Goal: Information Seeking & Learning: Learn about a topic

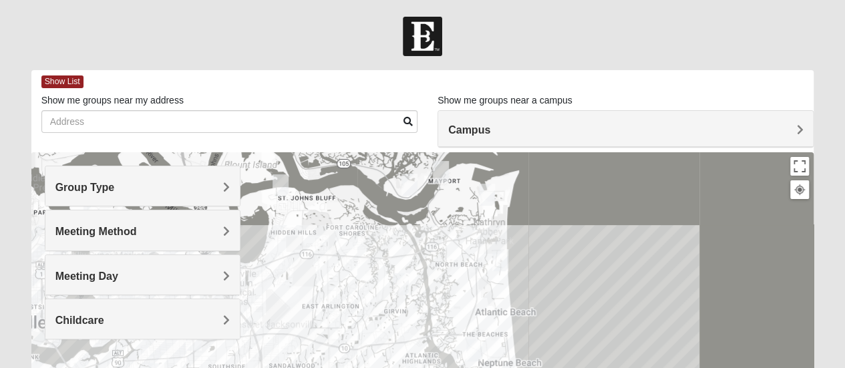
click at [520, 137] on div "Campus" at bounding box center [625, 129] width 375 height 36
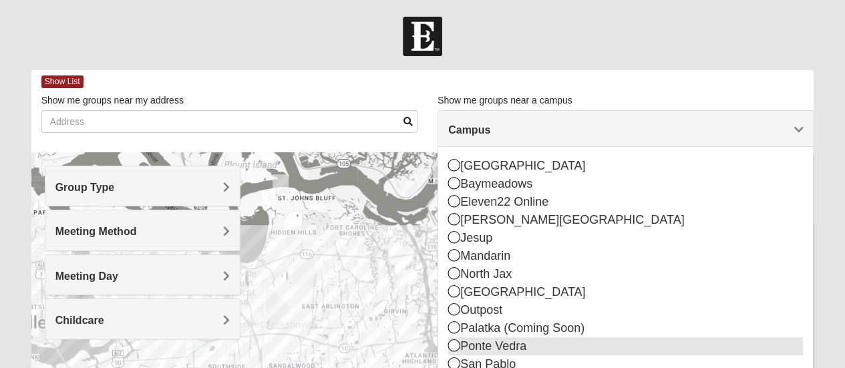
click at [457, 343] on icon at bounding box center [454, 345] width 12 height 12
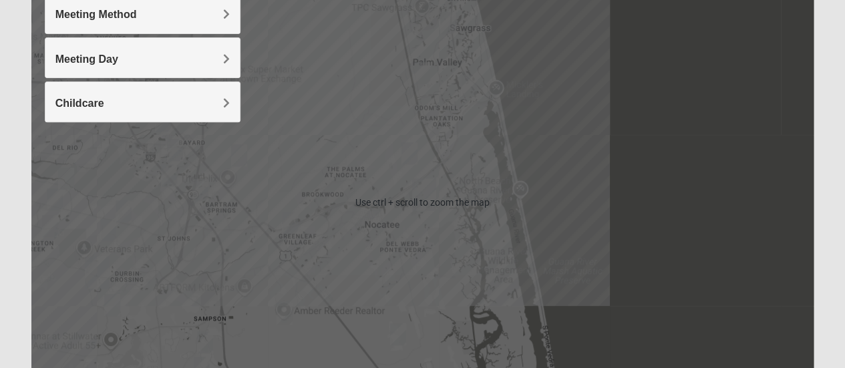
scroll to position [218, 0]
click at [634, 84] on div at bounding box center [422, 202] width 783 height 534
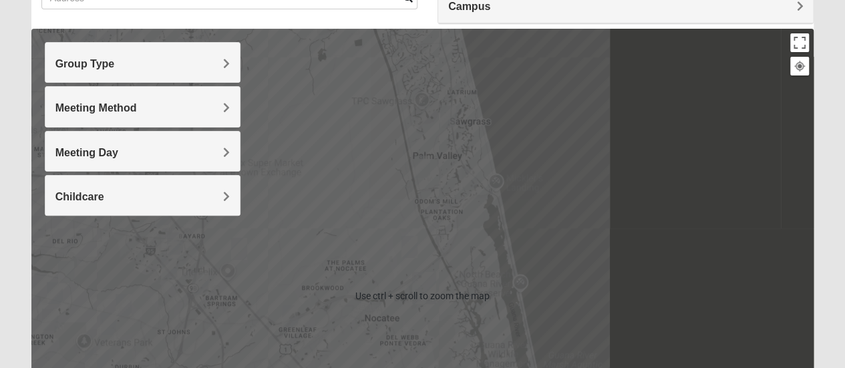
scroll to position [119, 0]
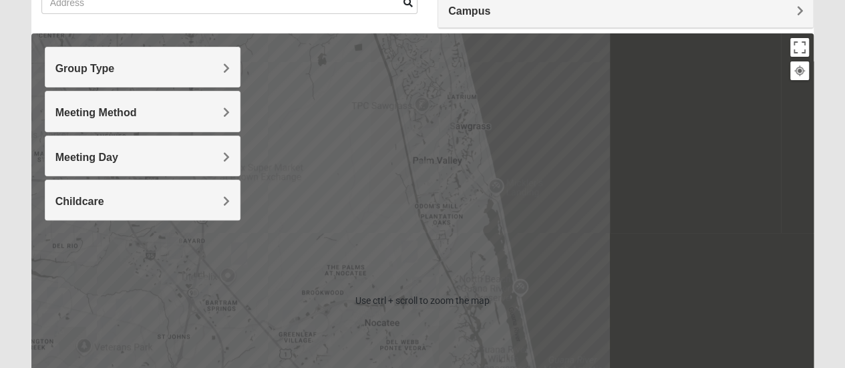
click at [195, 82] on div "Group Type" at bounding box center [142, 66] width 194 height 39
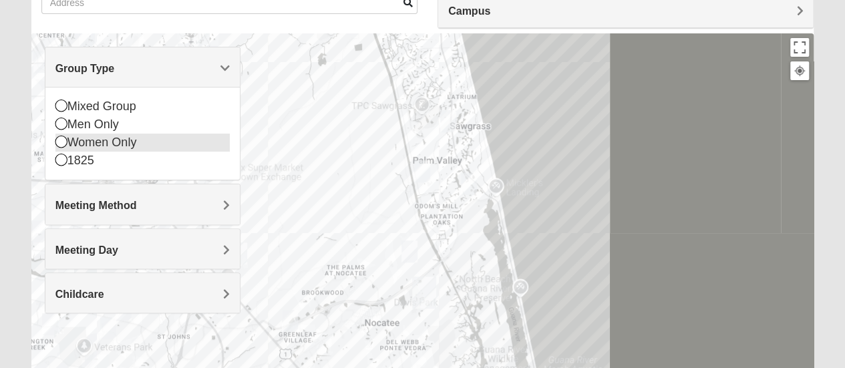
click at [62, 141] on icon at bounding box center [61, 142] width 12 height 12
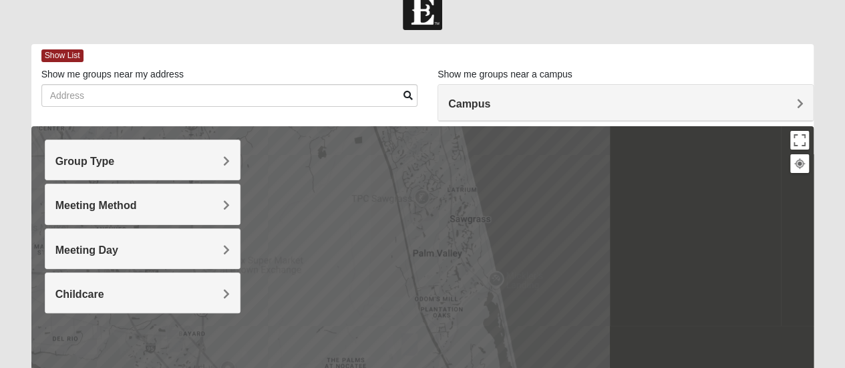
scroll to position [0, 0]
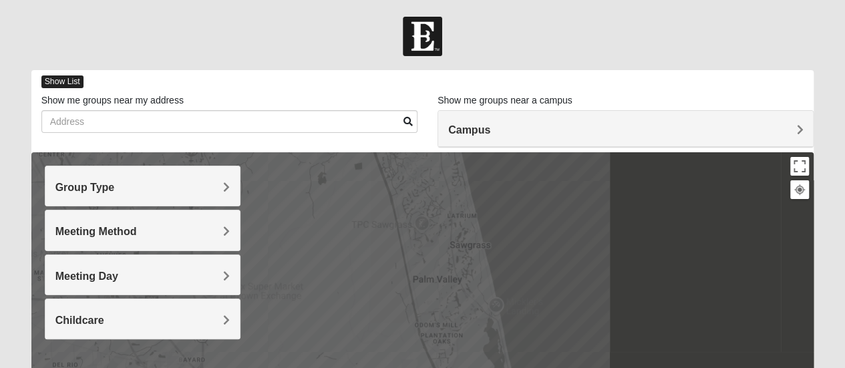
click at [74, 78] on span "Show List" at bounding box center [62, 81] width 42 height 13
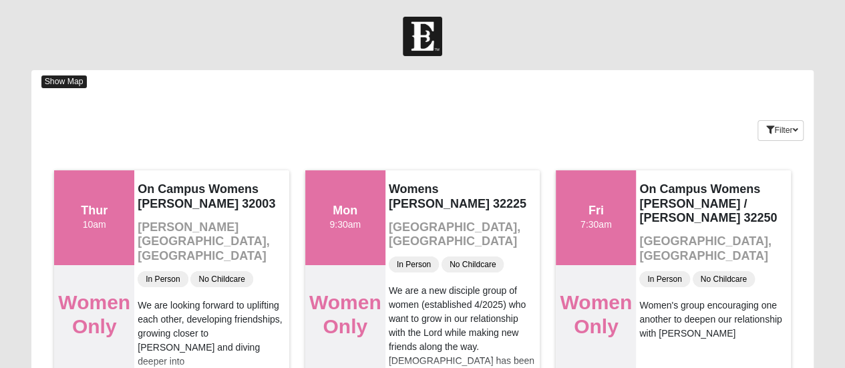
click at [71, 86] on span "Show Map" at bounding box center [63, 81] width 45 height 13
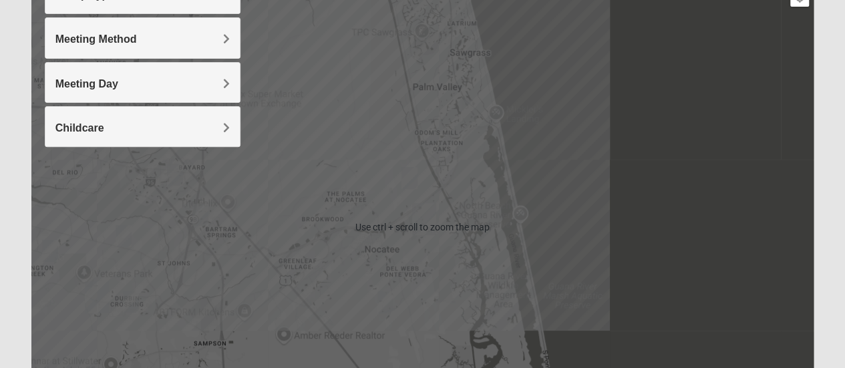
scroll to position [193, 0]
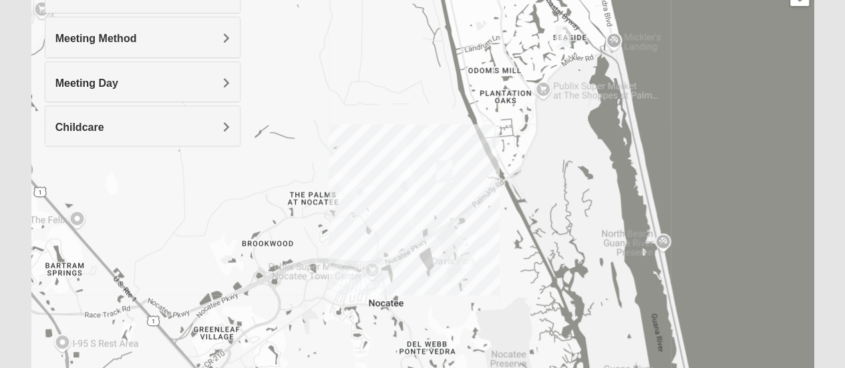
click at [371, 241] on div at bounding box center [422, 226] width 783 height 534
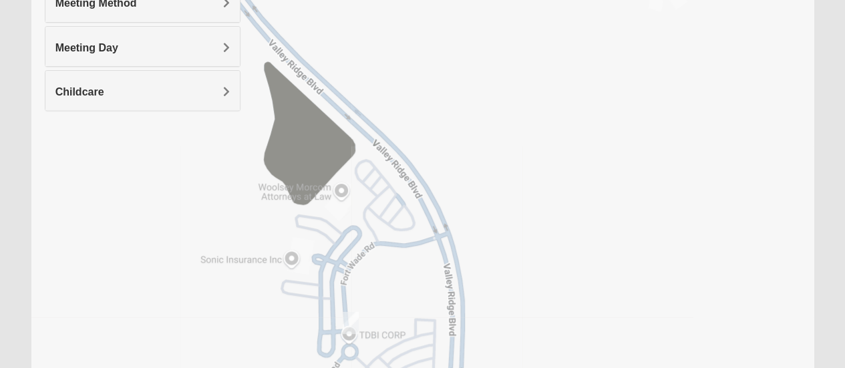
scroll to position [251, 0]
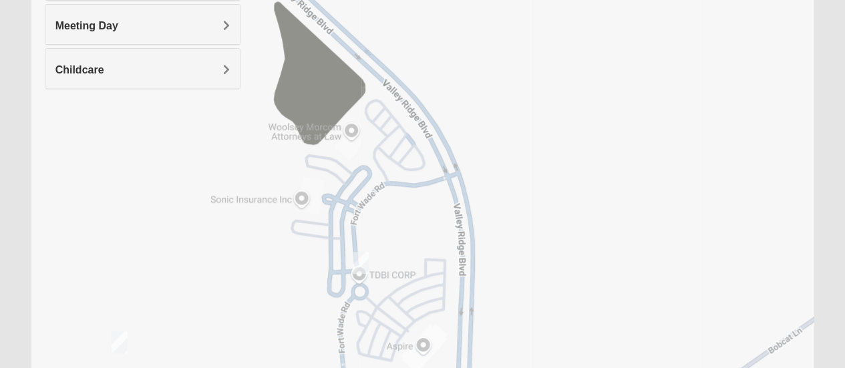
drag, startPoint x: 383, startPoint y: 182, endPoint x: 505, endPoint y: -37, distance: 250.0
click at [505, 0] on html "Log In Find A Group Error Show List Loading Groups" at bounding box center [422, 117] width 845 height 736
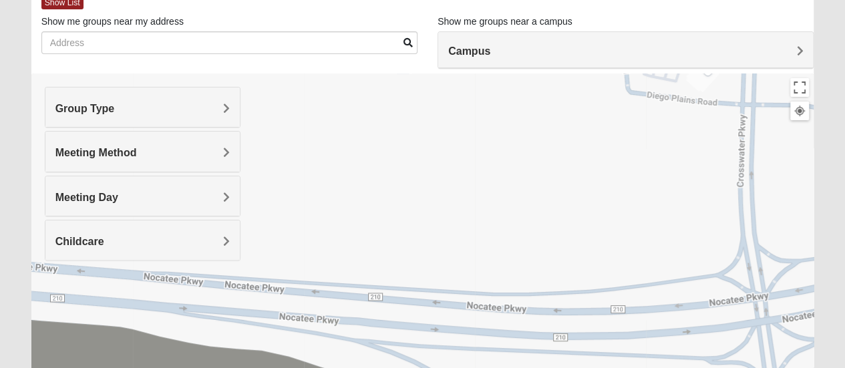
scroll to position [76, 0]
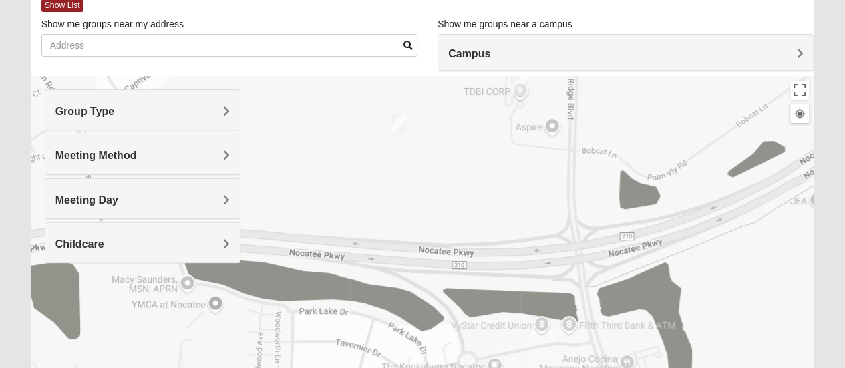
click at [395, 194] on div at bounding box center [422, 343] width 783 height 534
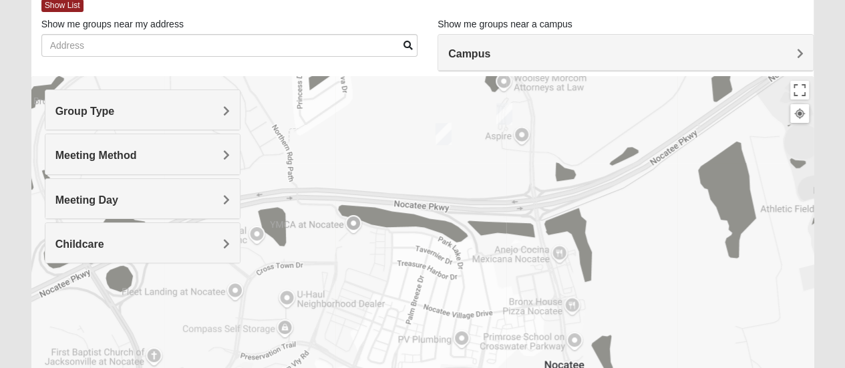
click at [504, 113] on img "Womens Damrow 32081" at bounding box center [504, 114] width 16 height 22
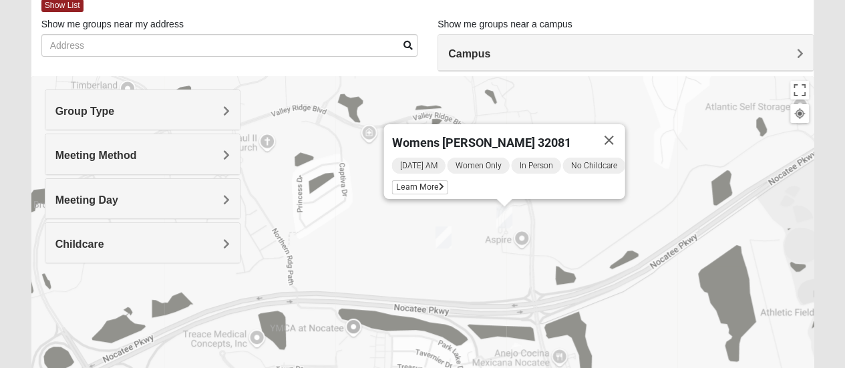
click at [445, 238] on img "Womens Piscitelli 32081" at bounding box center [444, 237] width 16 height 22
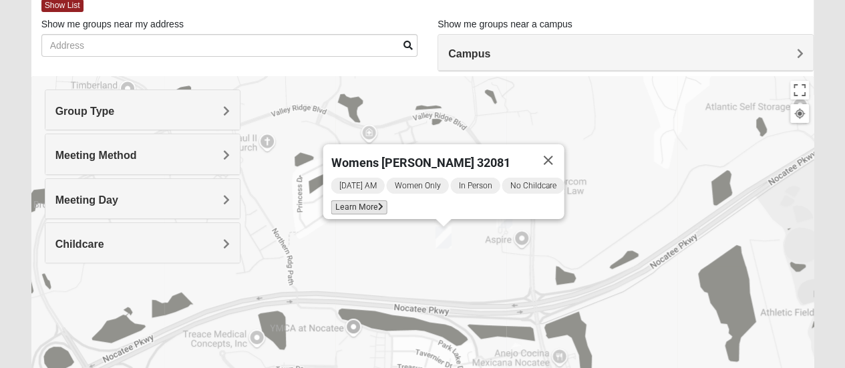
click at [359, 202] on span "Learn More" at bounding box center [359, 207] width 56 height 14
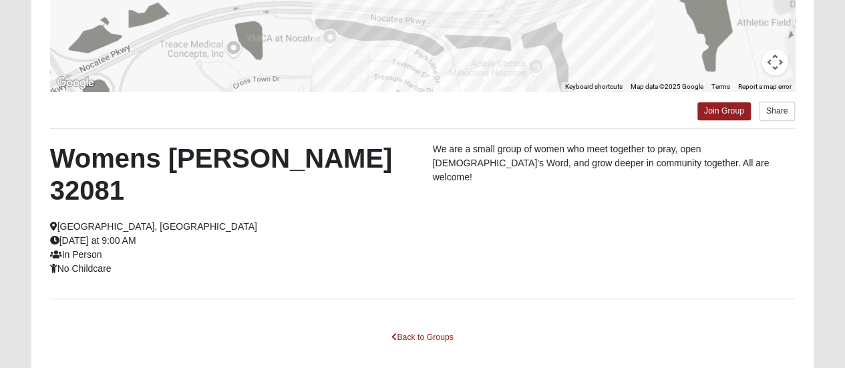
scroll to position [322, 0]
click at [433, 327] on link "Back to Groups" at bounding box center [422, 337] width 79 height 21
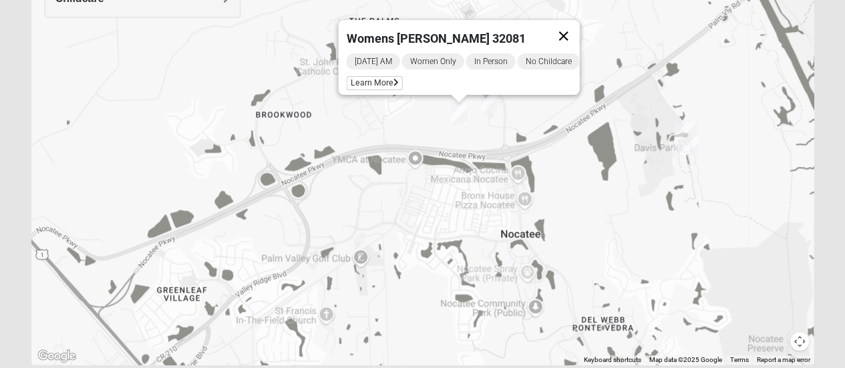
click at [568, 31] on button "Close" at bounding box center [563, 36] width 32 height 32
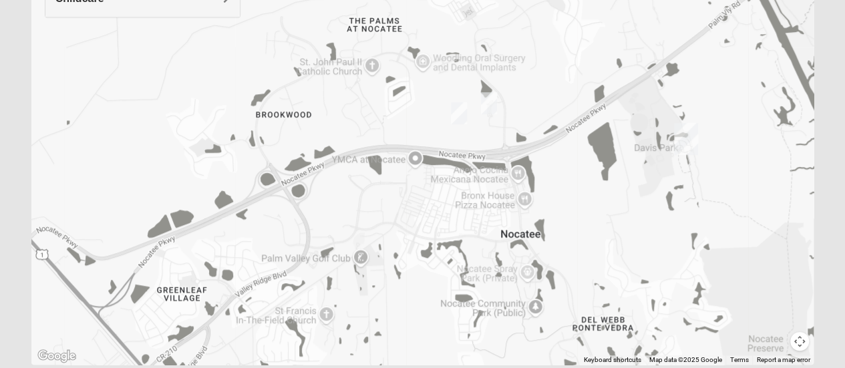
scroll to position [367, 0]
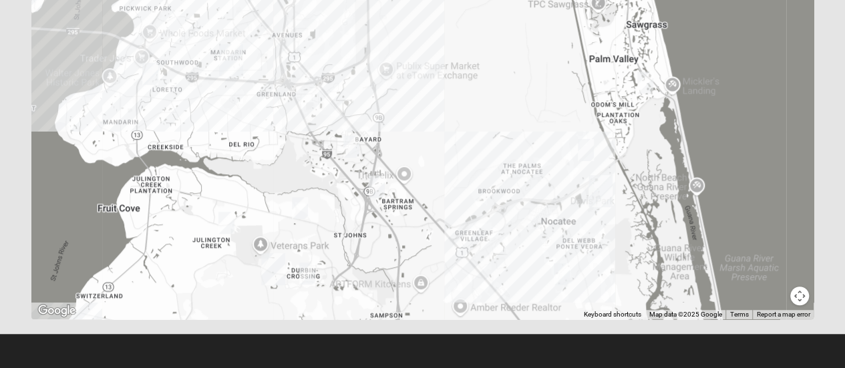
click at [561, 279] on img "Womens Sinclair 32081" at bounding box center [562, 274] width 16 height 22
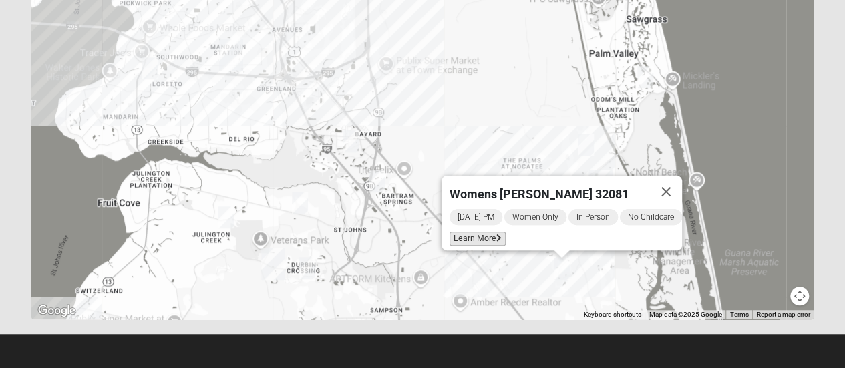
click at [470, 232] on span "Learn More" at bounding box center [478, 239] width 56 height 14
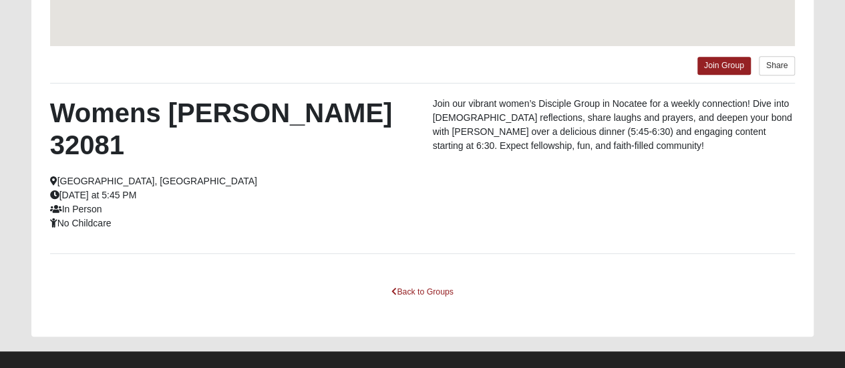
scroll to position [309, 0]
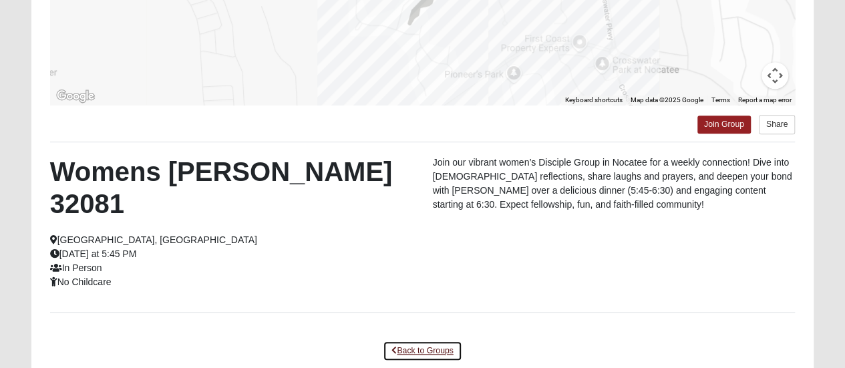
click at [410, 341] on link "Back to Groups" at bounding box center [422, 351] width 79 height 21
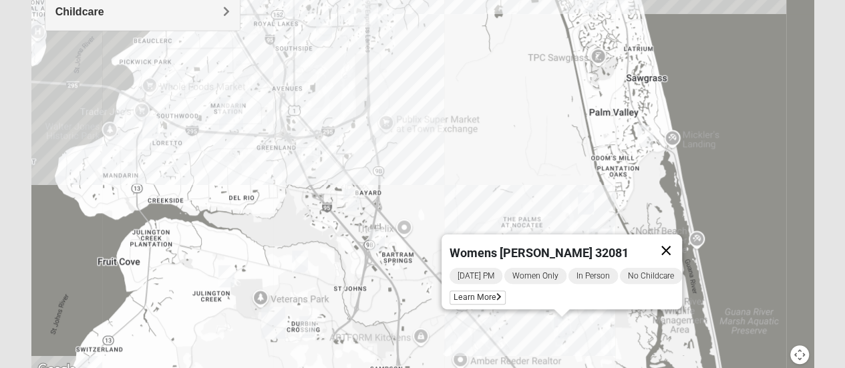
click at [669, 241] on button "Close" at bounding box center [666, 250] width 32 height 32
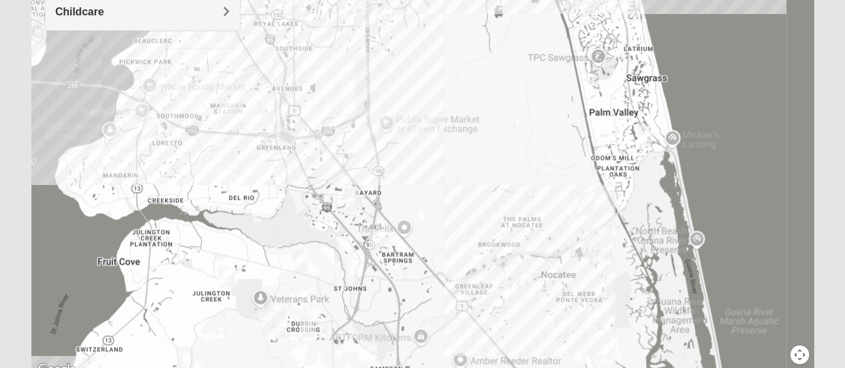
click at [643, 140] on img "Womens Beeson 32082" at bounding box center [645, 136] width 16 height 22
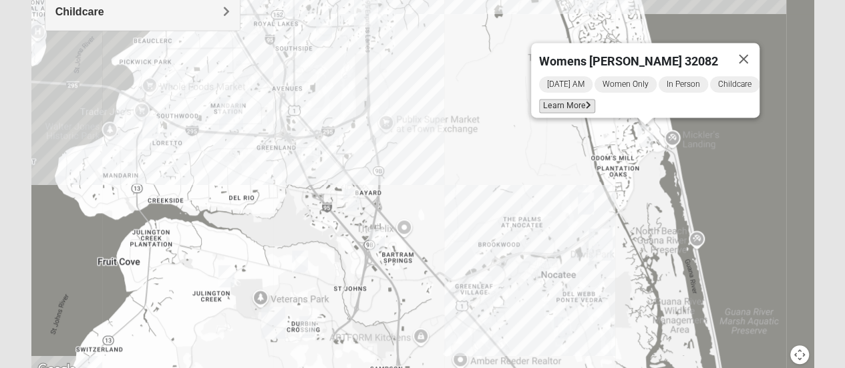
click at [564, 100] on span "Learn More" at bounding box center [567, 106] width 56 height 14
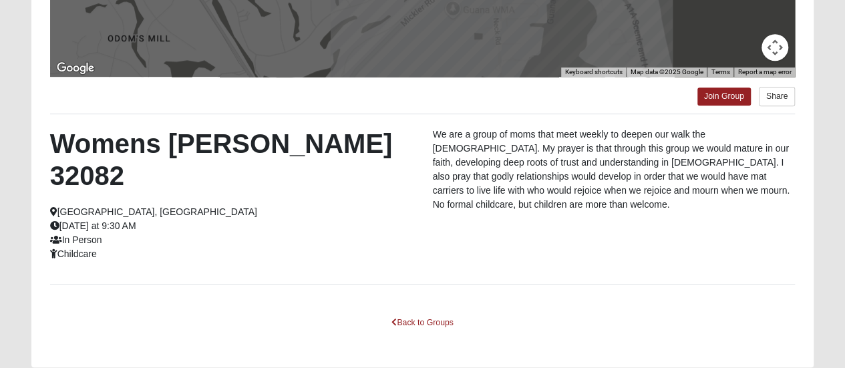
scroll to position [350, 0]
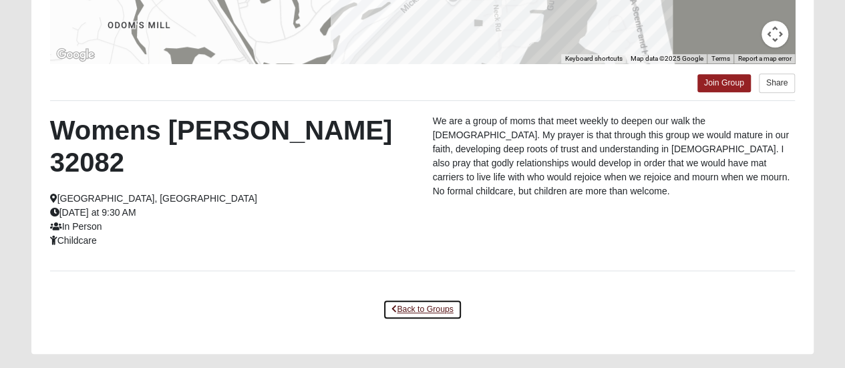
click at [438, 299] on link "Back to Groups" at bounding box center [422, 309] width 79 height 21
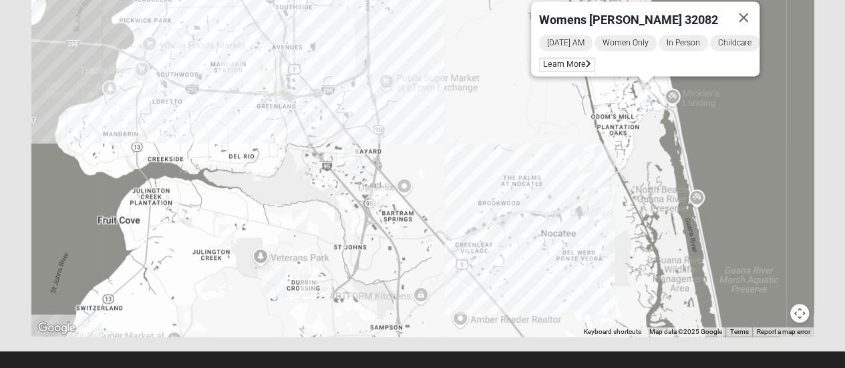
click at [584, 165] on img "Womens Masulli 32081" at bounding box center [586, 162] width 16 height 22
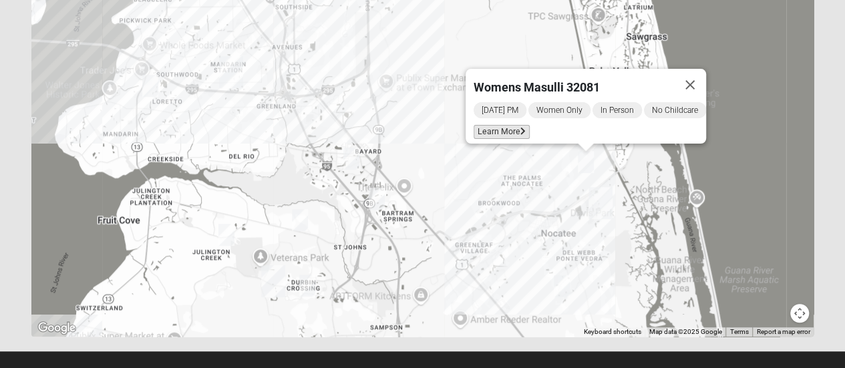
click at [504, 125] on span "Learn More" at bounding box center [502, 132] width 56 height 14
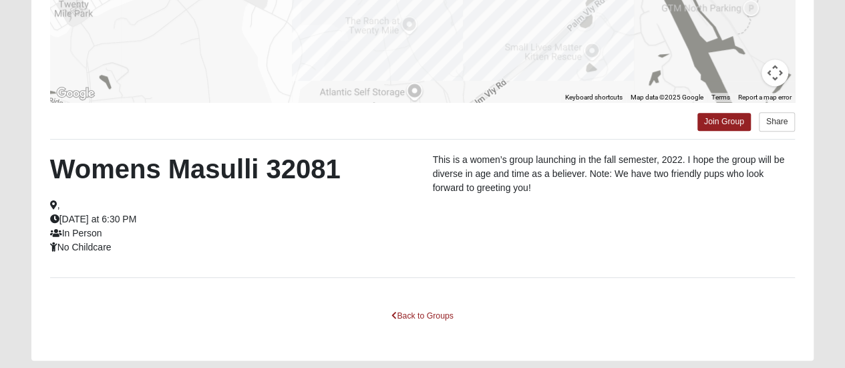
scroll to position [317, 0]
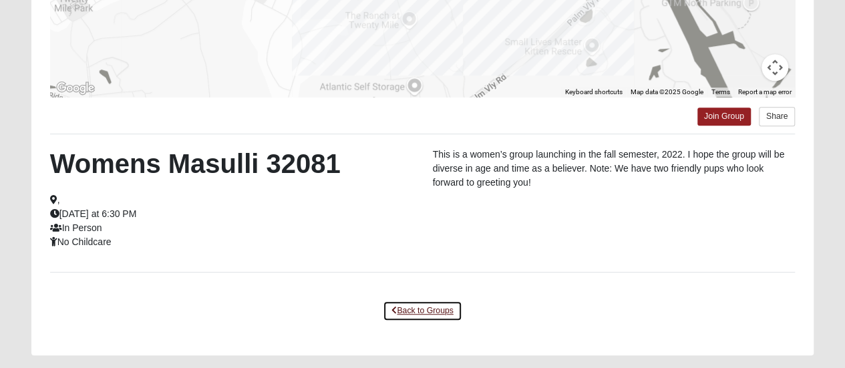
click at [441, 307] on link "Back to Groups" at bounding box center [422, 311] width 79 height 21
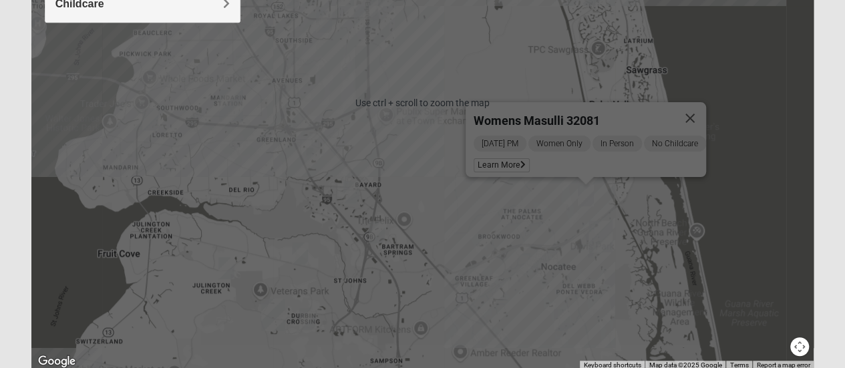
scroll to position [367, 0]
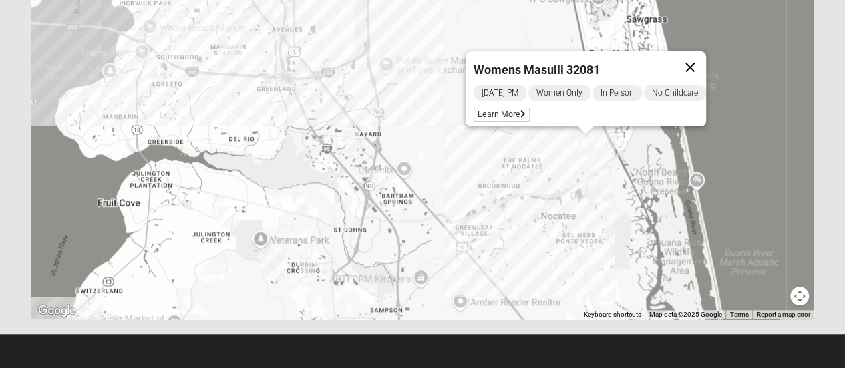
click at [692, 64] on button "Close" at bounding box center [690, 67] width 32 height 32
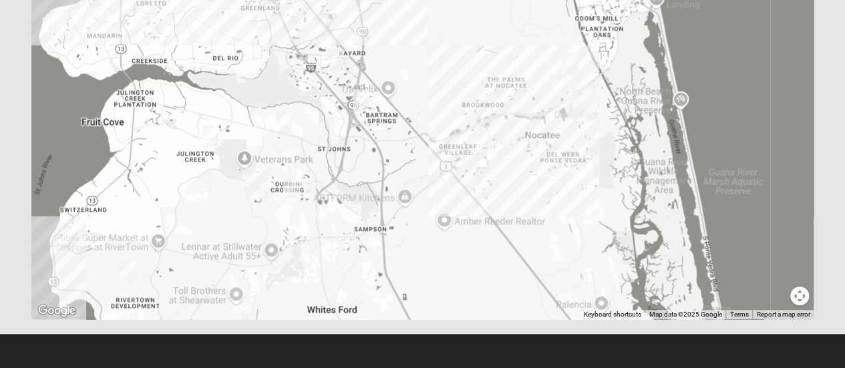
drag, startPoint x: 767, startPoint y: 176, endPoint x: 744, endPoint y: 80, distance: 98.2
click at [744, 80] on div at bounding box center [422, 52] width 783 height 534
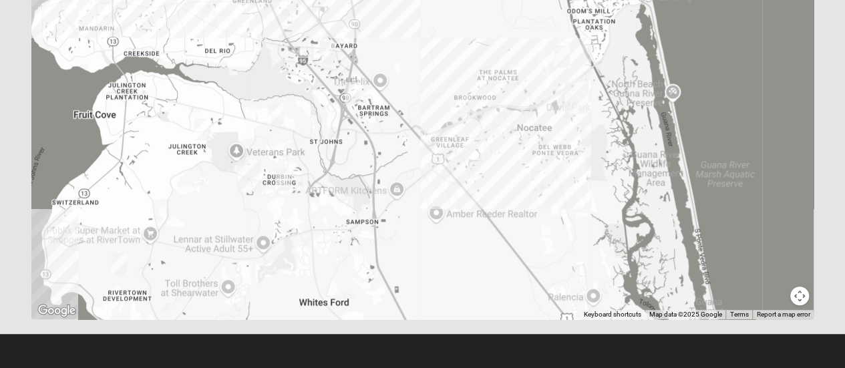
click at [526, 106] on div at bounding box center [422, 52] width 783 height 534
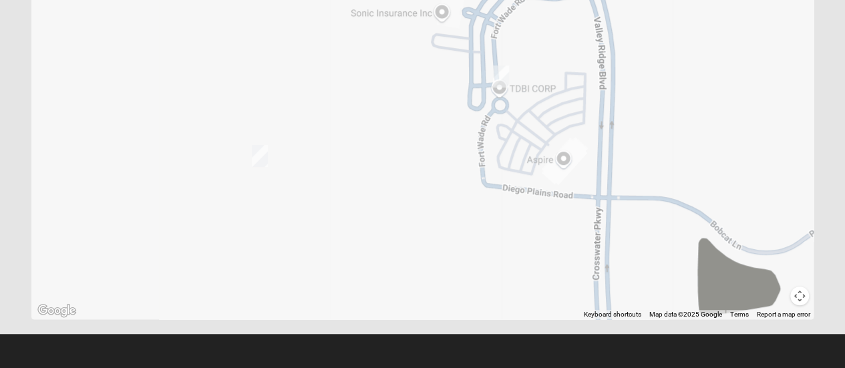
click at [498, 78] on img "Womens Damrow 32081" at bounding box center [501, 76] width 16 height 22
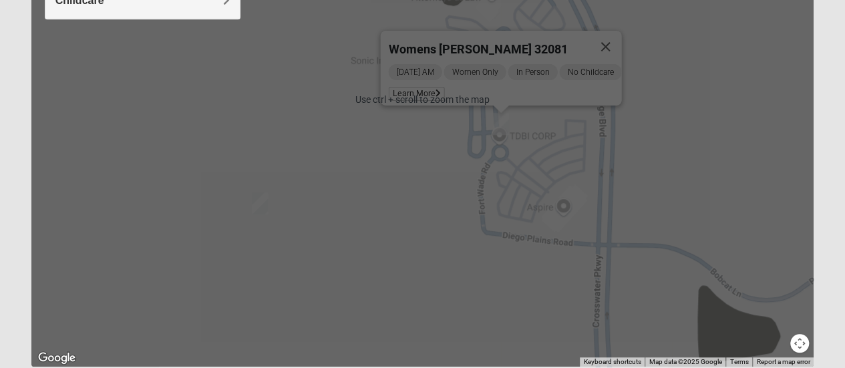
scroll to position [321, 0]
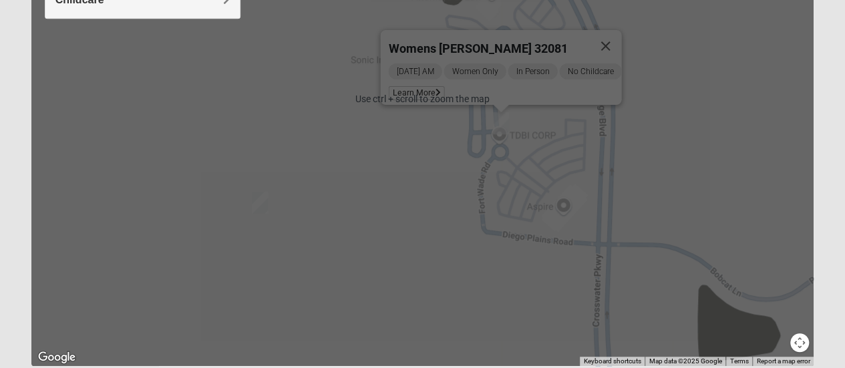
click at [261, 199] on img "Womens Piscitelli 32081" at bounding box center [260, 203] width 16 height 22
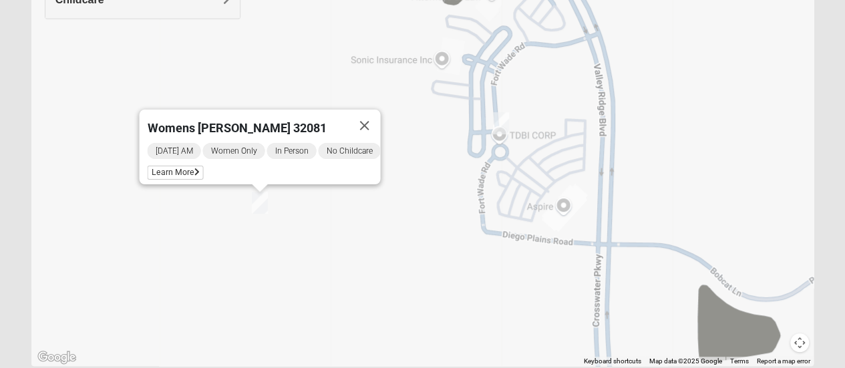
click at [261, 199] on img "Womens Piscitelli 32081" at bounding box center [260, 203] width 16 height 22
click at [184, 166] on span "Learn More" at bounding box center [175, 173] width 56 height 14
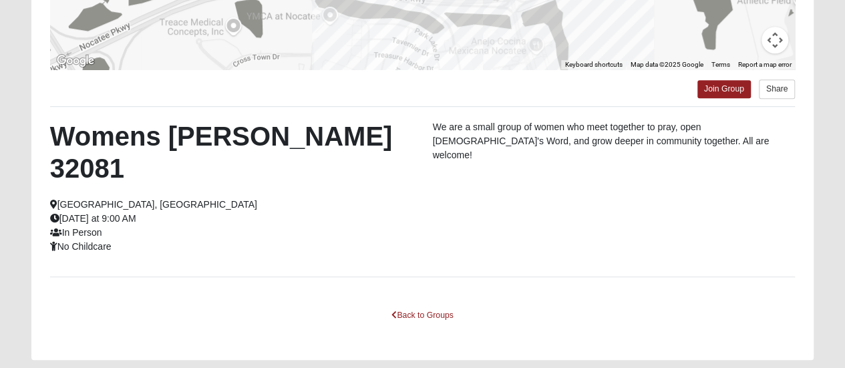
scroll to position [350, 0]
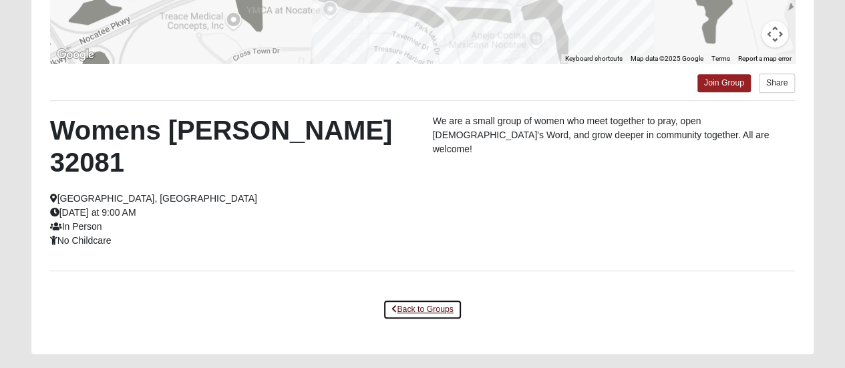
click at [425, 299] on link "Back to Groups" at bounding box center [422, 309] width 79 height 21
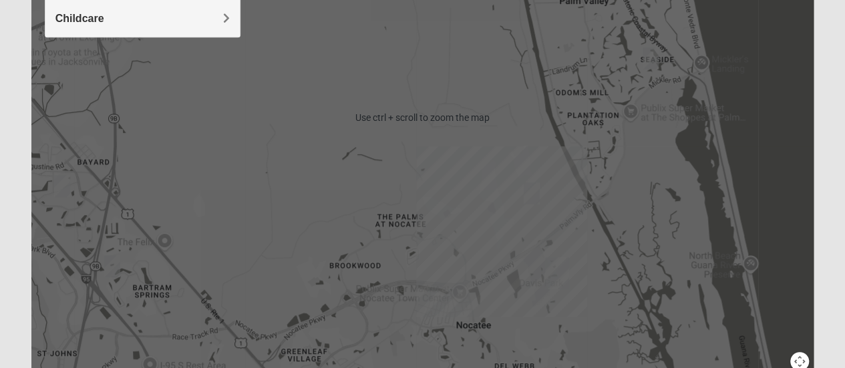
scroll to position [301, 0]
click at [653, 60] on img "Womens Beeson 32082" at bounding box center [651, 60] width 16 height 22
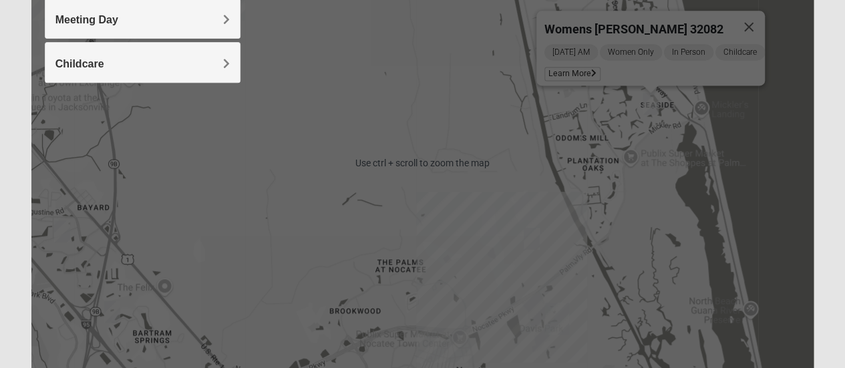
scroll to position [255, 0]
click at [576, 68] on span "Learn More" at bounding box center [572, 75] width 56 height 14
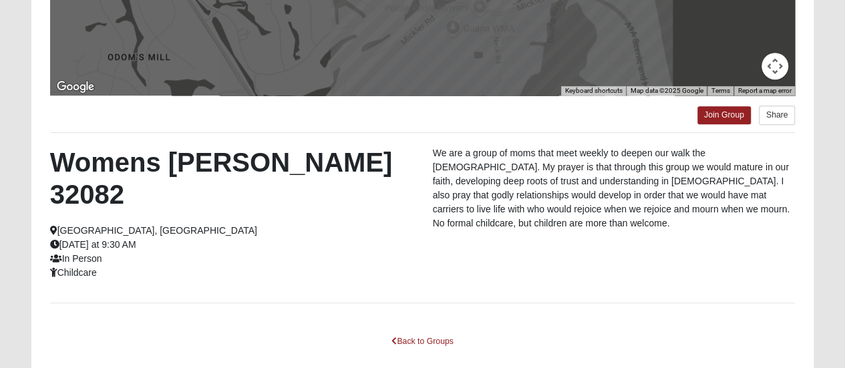
scroll to position [318, 0]
click at [428, 331] on link "Back to Groups" at bounding box center [422, 341] width 79 height 21
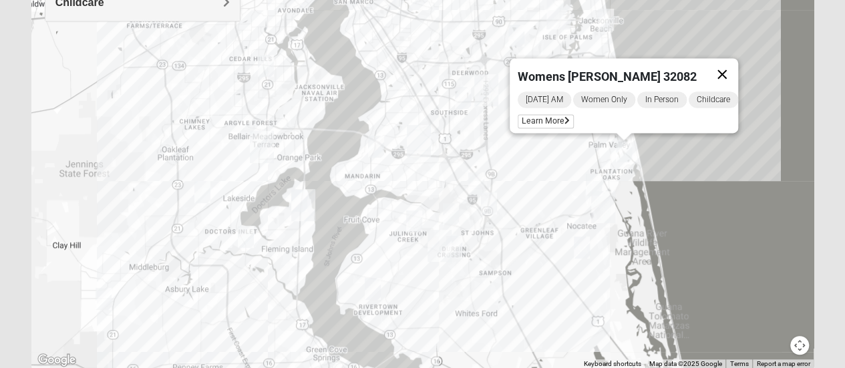
click at [729, 68] on button "Close" at bounding box center [722, 74] width 32 height 32
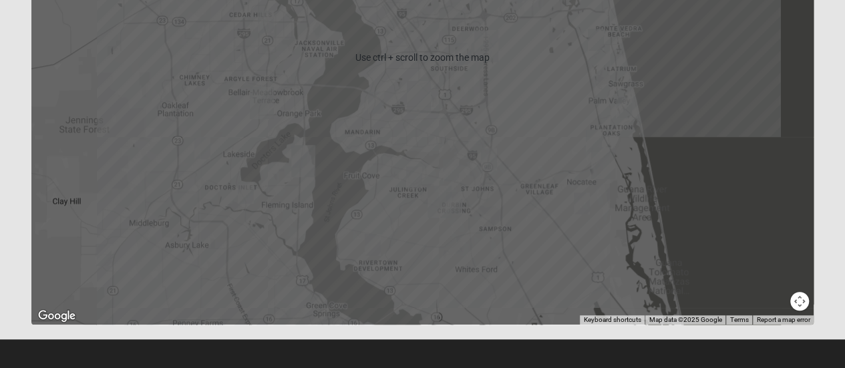
scroll to position [363, 0]
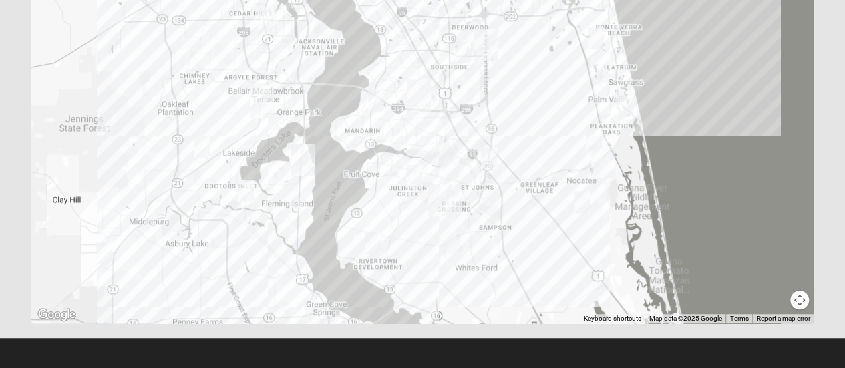
click at [490, 160] on img "Womens Lopez/McCardle 32258" at bounding box center [489, 158] width 16 height 22
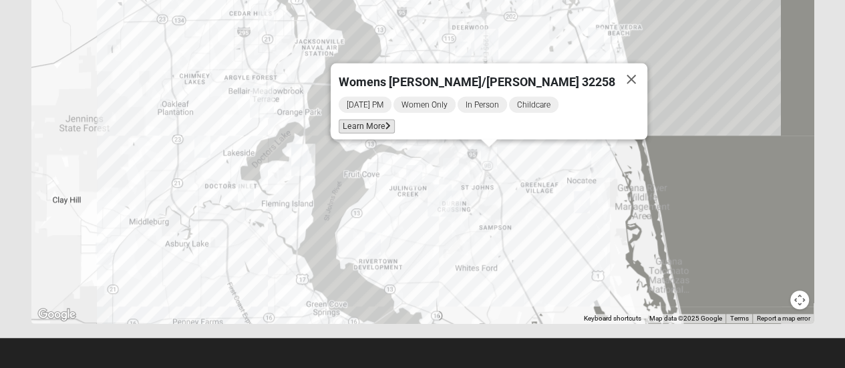
click at [395, 122] on span "Learn More" at bounding box center [367, 127] width 56 height 14
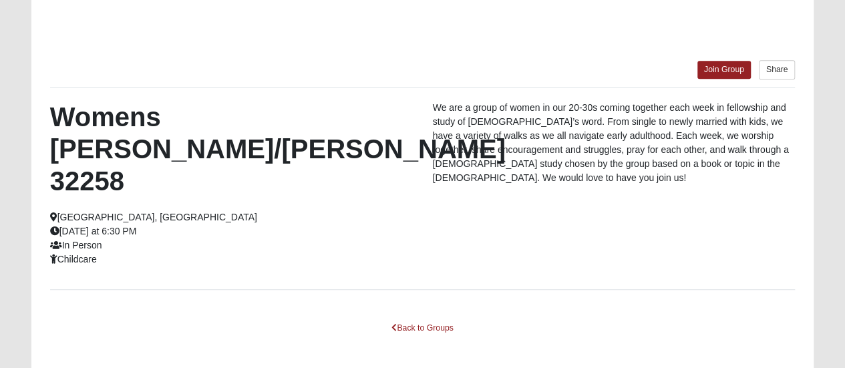
scroll to position [305, 0]
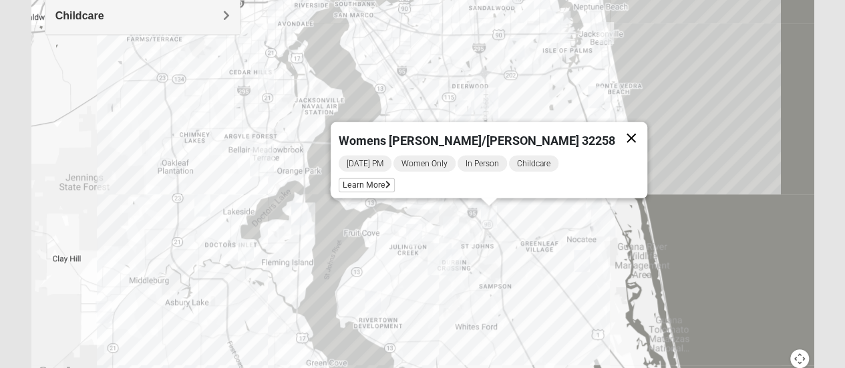
click at [615, 127] on button "Close" at bounding box center [631, 138] width 32 height 32
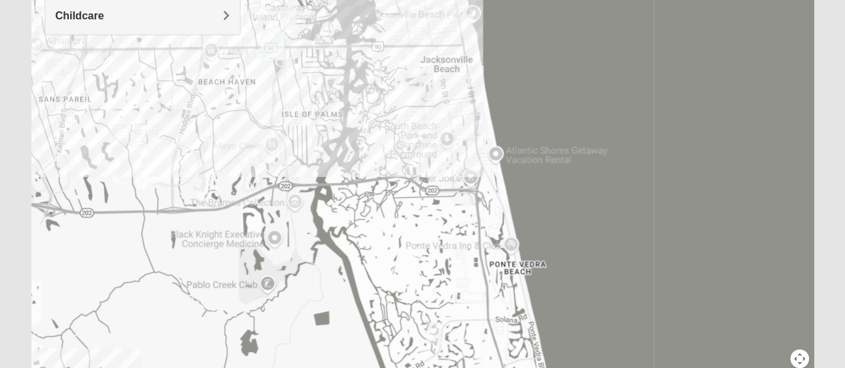
click at [464, 25] on img "Womens Sparkman/Flautt 32250" at bounding box center [465, 25] width 16 height 22
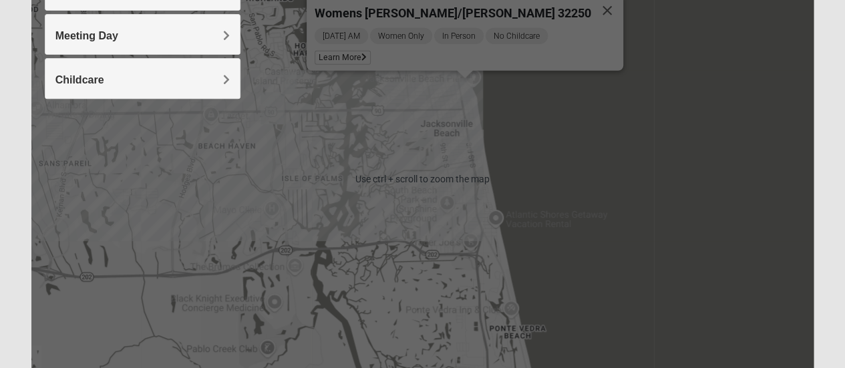
scroll to position [224, 0]
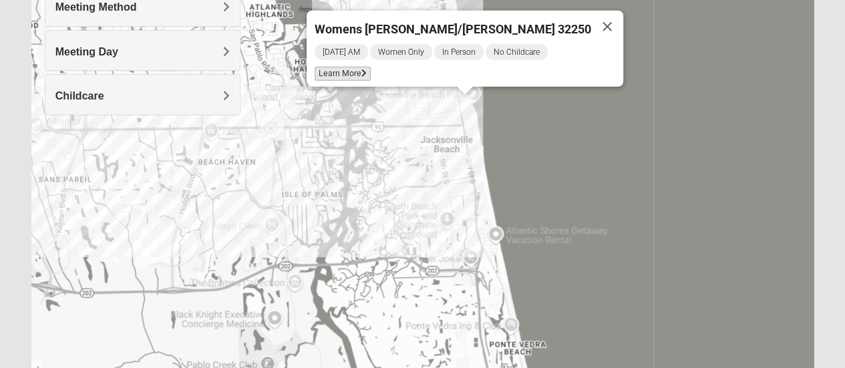
click at [370, 67] on span "Learn More" at bounding box center [343, 74] width 56 height 14
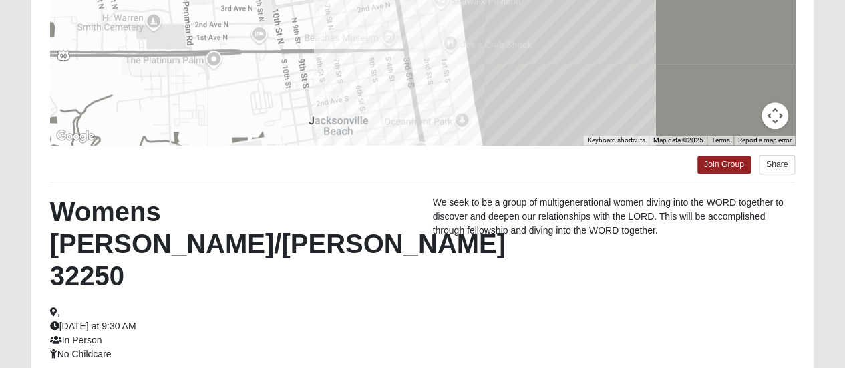
scroll to position [314, 0]
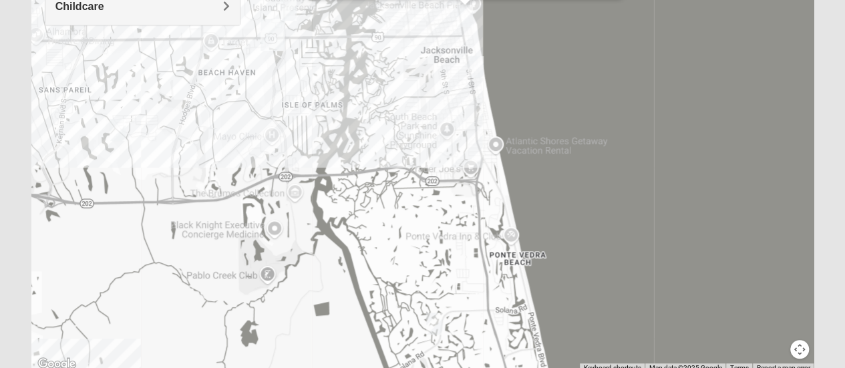
scroll to position [367, 0]
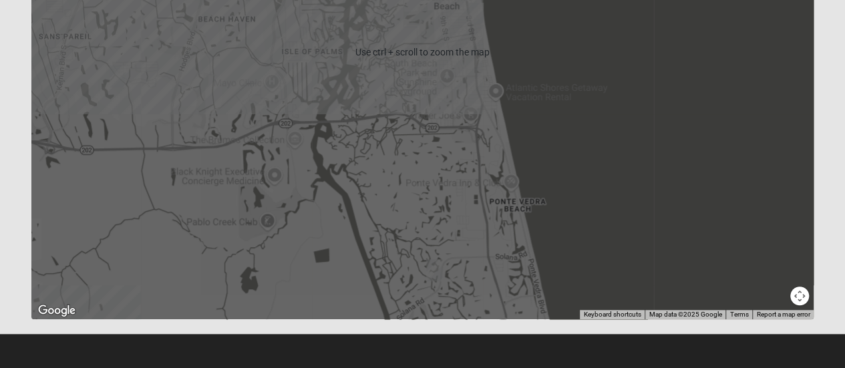
click at [436, 275] on img "Womens Paul 32082" at bounding box center [434, 270] width 16 height 22
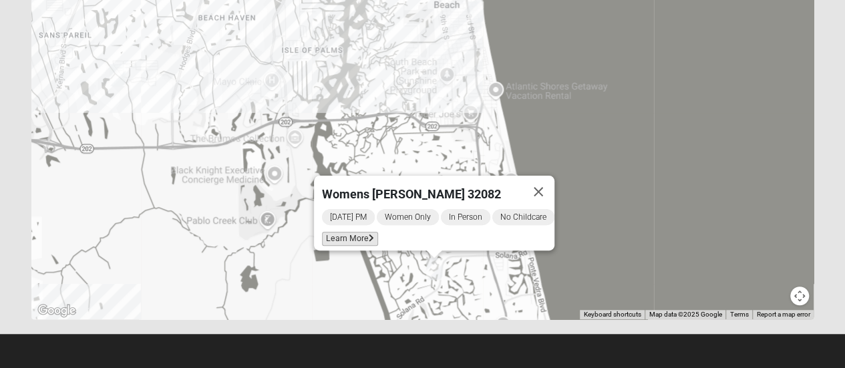
click at [347, 232] on span "Learn More" at bounding box center [350, 239] width 56 height 14
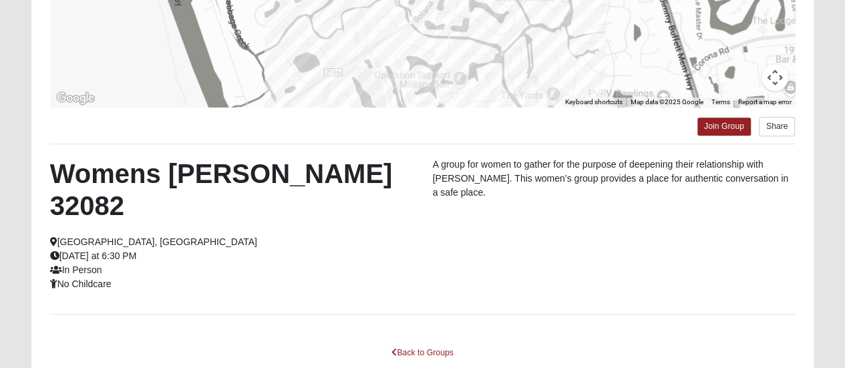
scroll to position [306, 0]
click at [416, 343] on link "Back to Groups" at bounding box center [422, 353] width 79 height 21
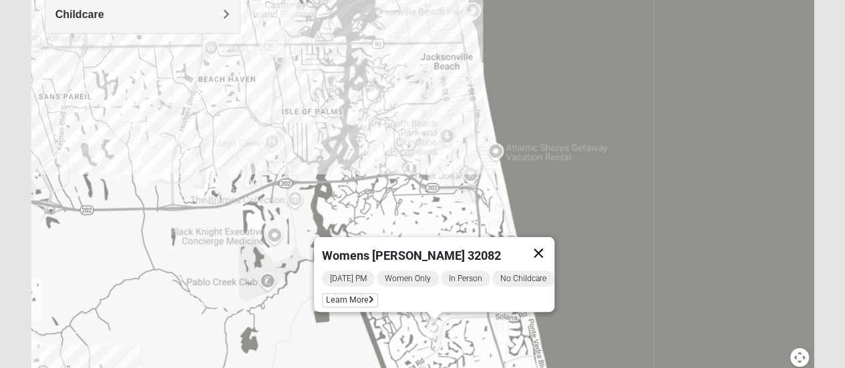
click at [542, 248] on button "Close" at bounding box center [538, 253] width 32 height 32
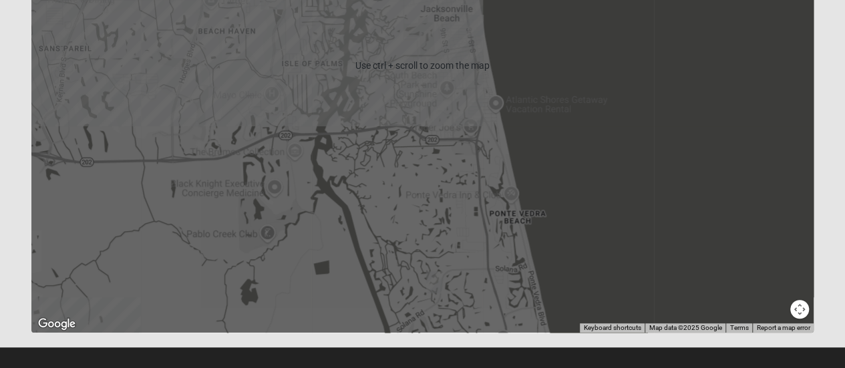
scroll to position [367, 0]
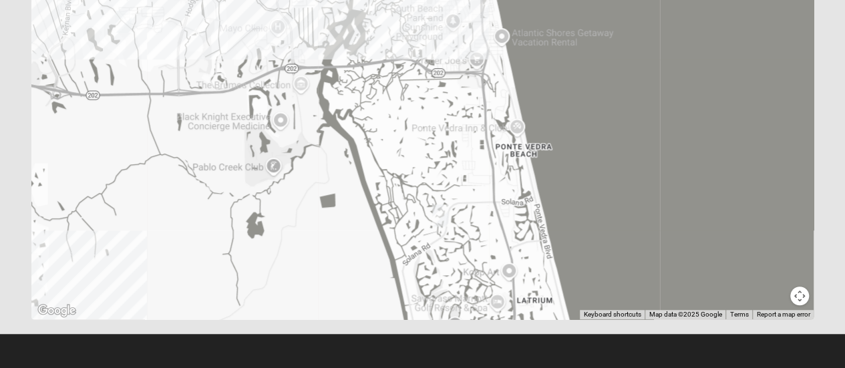
drag, startPoint x: 552, startPoint y: 284, endPoint x: 556, endPoint y: 194, distance: 89.6
click at [556, 194] on div at bounding box center [422, 52] width 783 height 534
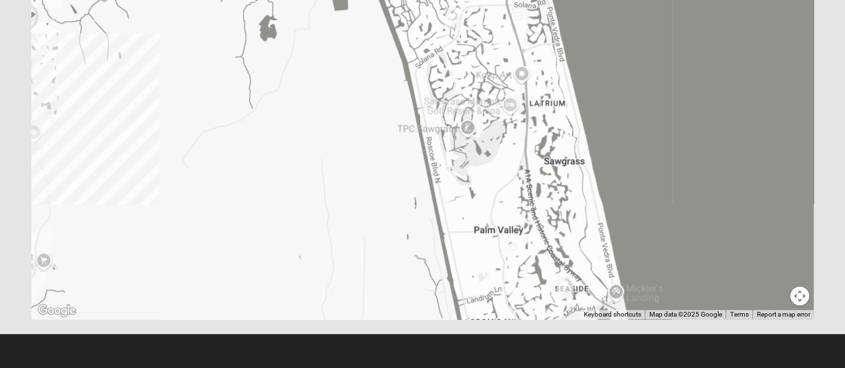
drag, startPoint x: 520, startPoint y: 251, endPoint x: 536, endPoint y: 99, distance: 152.5
click at [536, 99] on div at bounding box center [422, 52] width 783 height 534
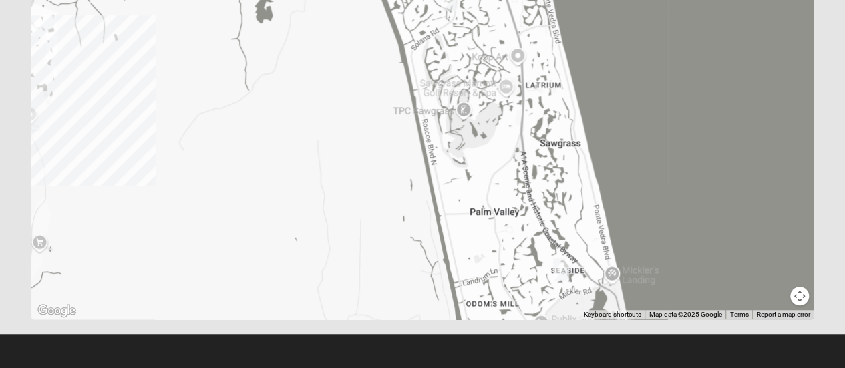
click at [560, 268] on img "Womens Beeson 32082" at bounding box center [561, 270] width 16 height 22
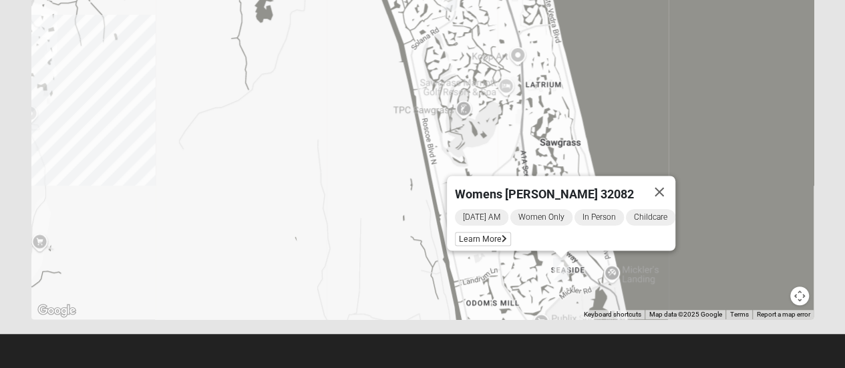
click at [560, 268] on img "Womens Beeson 32082" at bounding box center [561, 269] width 16 height 22
click at [666, 177] on button "Close" at bounding box center [659, 192] width 32 height 32
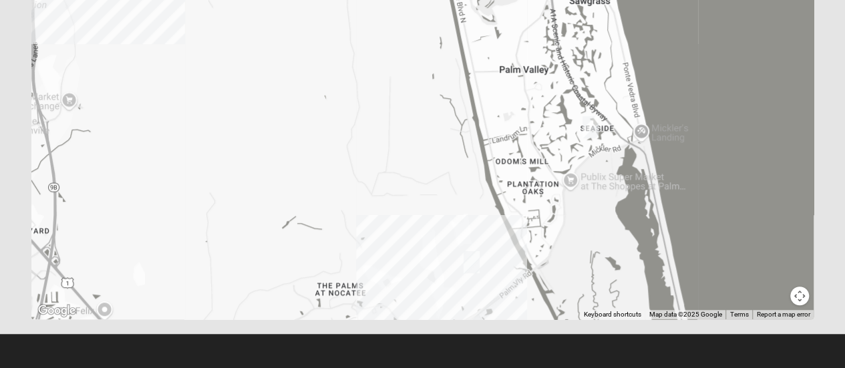
drag, startPoint x: 604, startPoint y: 215, endPoint x: 636, endPoint y: 55, distance: 162.8
click at [636, 55] on div at bounding box center [422, 52] width 783 height 534
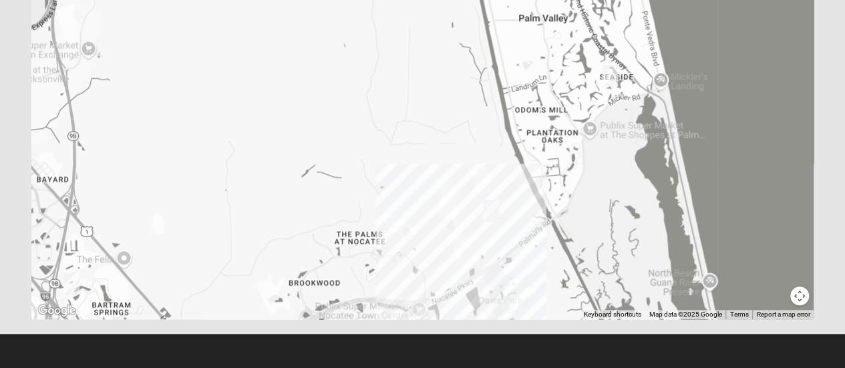
click at [490, 212] on img "Womens Masulli 32081" at bounding box center [491, 211] width 16 height 22
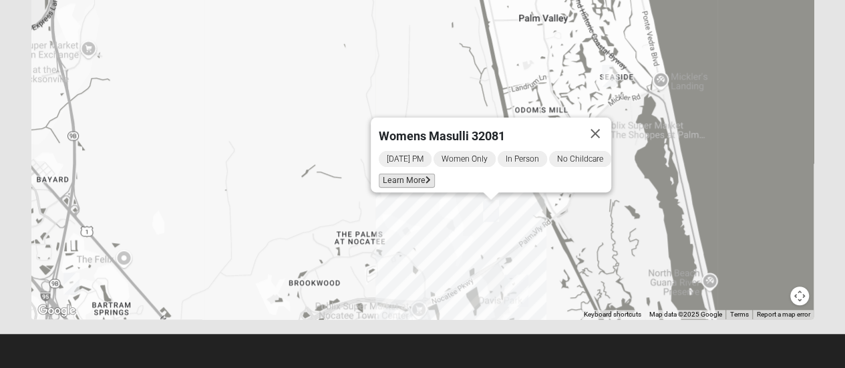
click at [400, 175] on span "Learn More" at bounding box center [407, 181] width 56 height 14
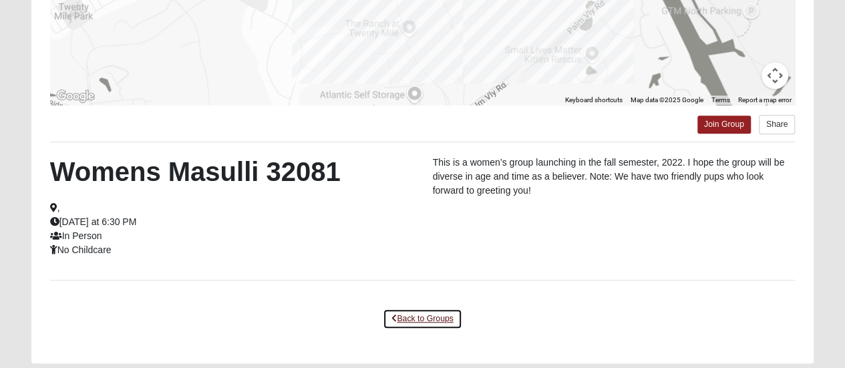
click at [436, 319] on link "Back to Groups" at bounding box center [422, 319] width 79 height 21
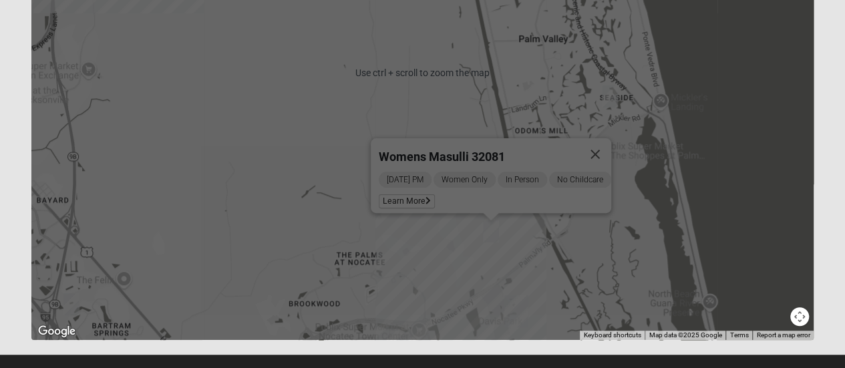
scroll to position [367, 0]
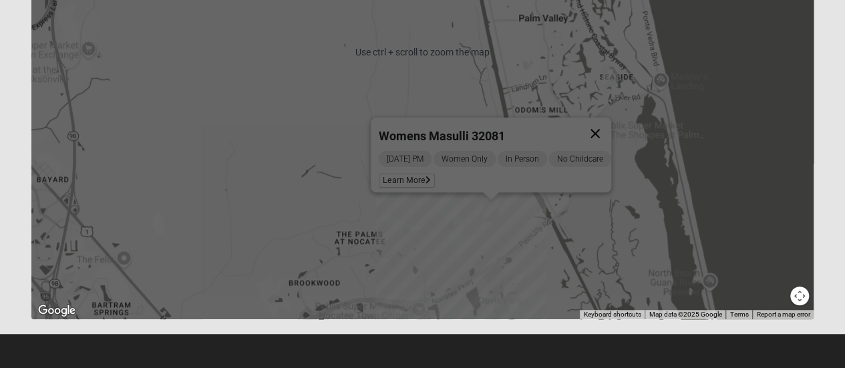
click at [604, 125] on button "Close" at bounding box center [595, 134] width 32 height 32
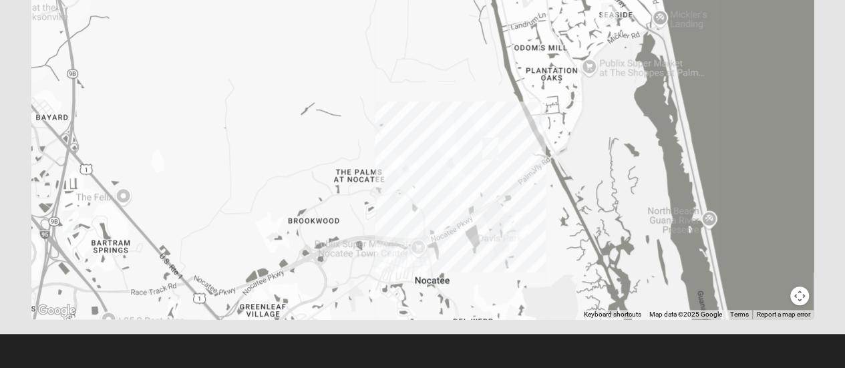
drag, startPoint x: 711, startPoint y: 203, endPoint x: 711, endPoint y: 136, distance: 66.8
click at [711, 136] on div at bounding box center [422, 52] width 783 height 534
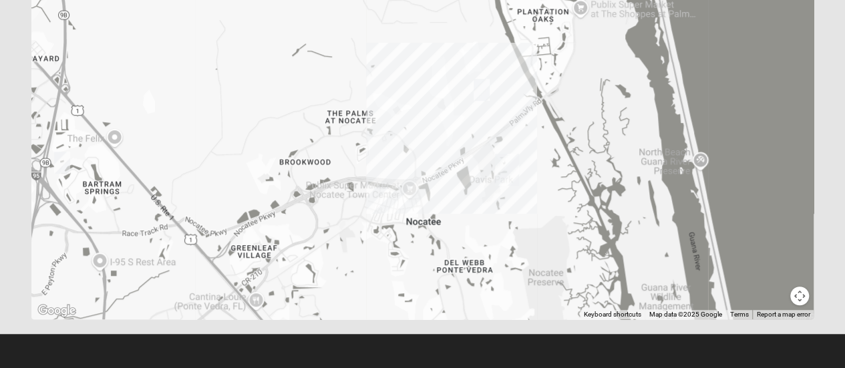
drag, startPoint x: 719, startPoint y: 148, endPoint x: 711, endPoint y: 89, distance: 60.0
click at [711, 89] on div at bounding box center [422, 52] width 783 height 534
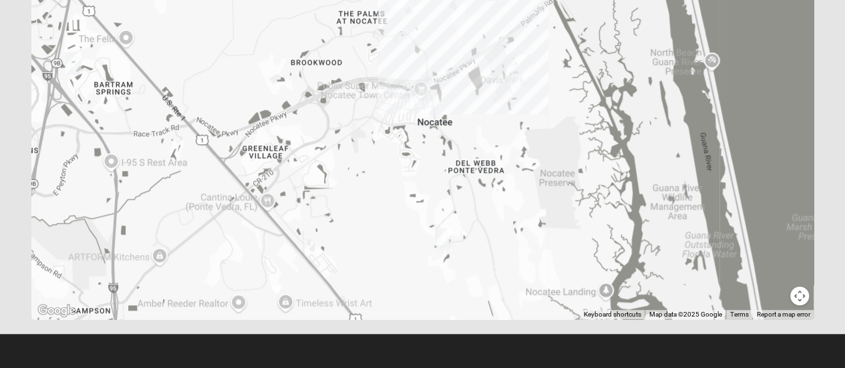
drag, startPoint x: 723, startPoint y: 145, endPoint x: 736, endPoint y: 42, distance: 103.6
click at [736, 42] on div at bounding box center [422, 52] width 783 height 534
click at [445, 241] on img "Womens Sinclair 32081" at bounding box center [444, 239] width 16 height 22
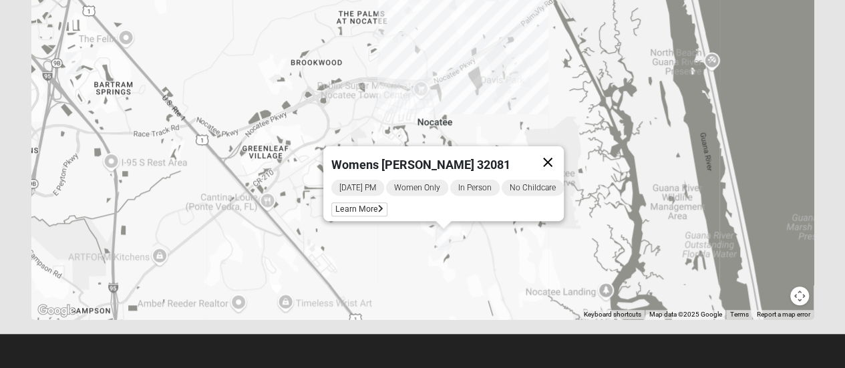
click at [553, 154] on button "Close" at bounding box center [548, 162] width 32 height 32
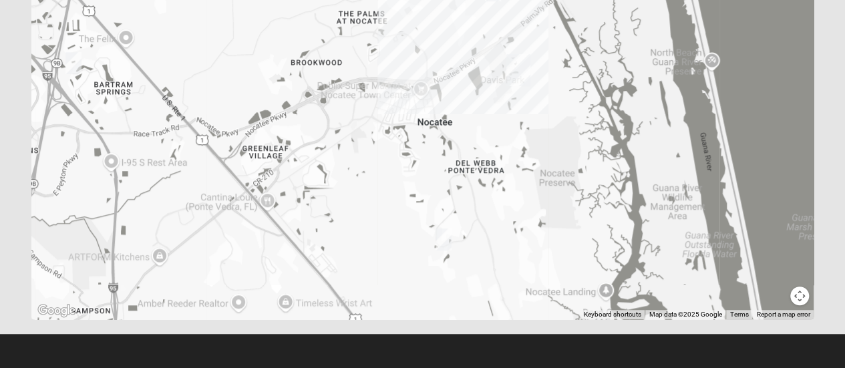
click at [448, 237] on img "Womens Sinclair 32081" at bounding box center [444, 239] width 16 height 22
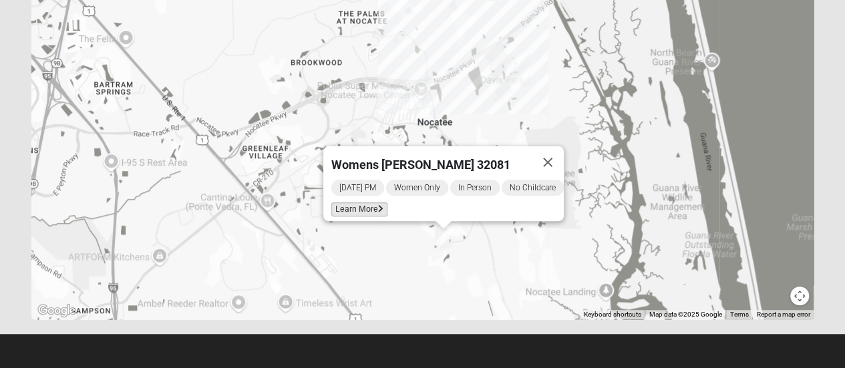
click at [357, 203] on span "Learn More" at bounding box center [359, 209] width 56 height 14
